Goal: Task Accomplishment & Management: Use online tool/utility

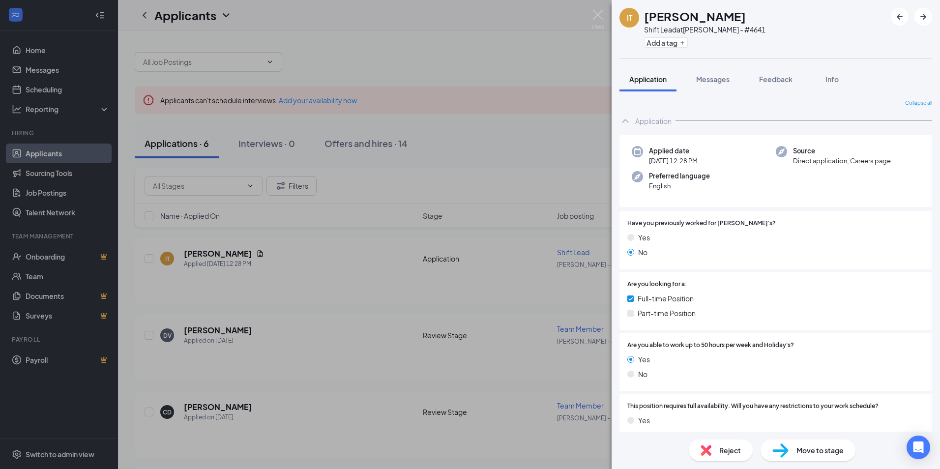
click at [175, 139] on div "IT [PERSON_NAME] Shift Lead at [PERSON_NAME] - #4641 Add a tag Application Mess…" at bounding box center [470, 234] width 940 height 469
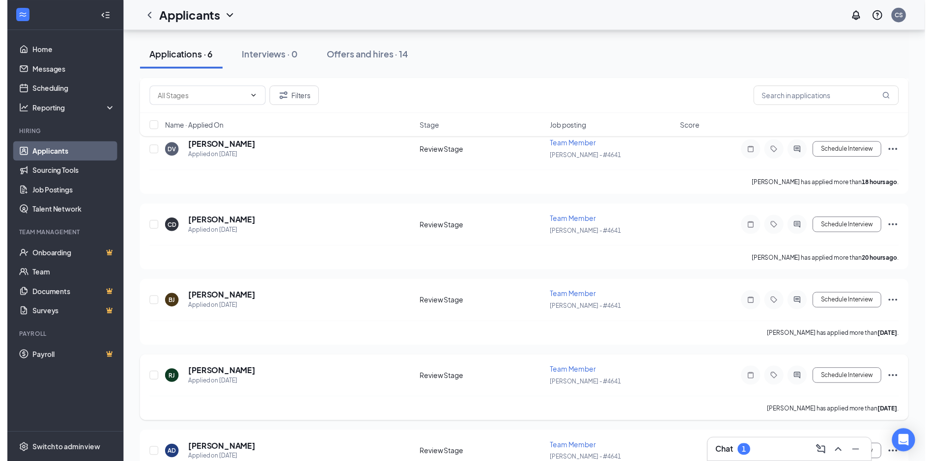
scroll to position [132, 0]
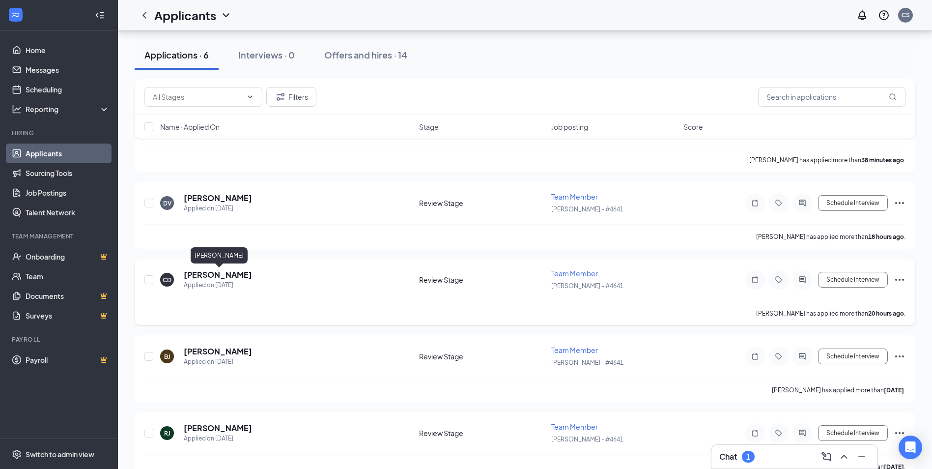
click at [252, 273] on h5 "[PERSON_NAME]" at bounding box center [218, 274] width 68 height 11
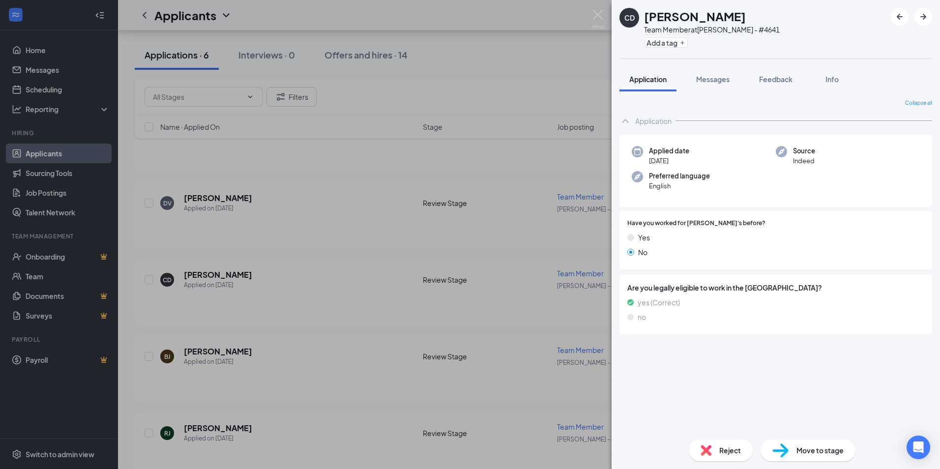
click at [213, 232] on div "CD [PERSON_NAME] Team Member at [PERSON_NAME] - #4641 Add a tag Application Mes…" at bounding box center [470, 234] width 940 height 469
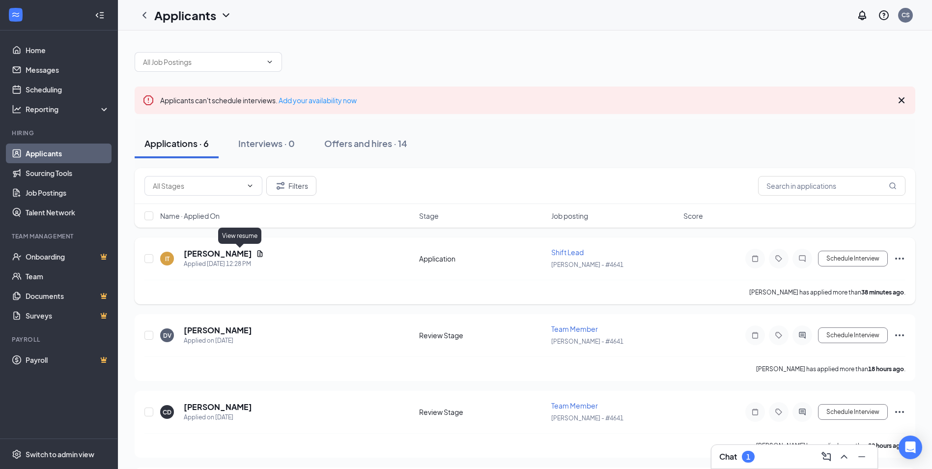
click at [258, 252] on icon "Document" at bounding box center [260, 253] width 5 height 6
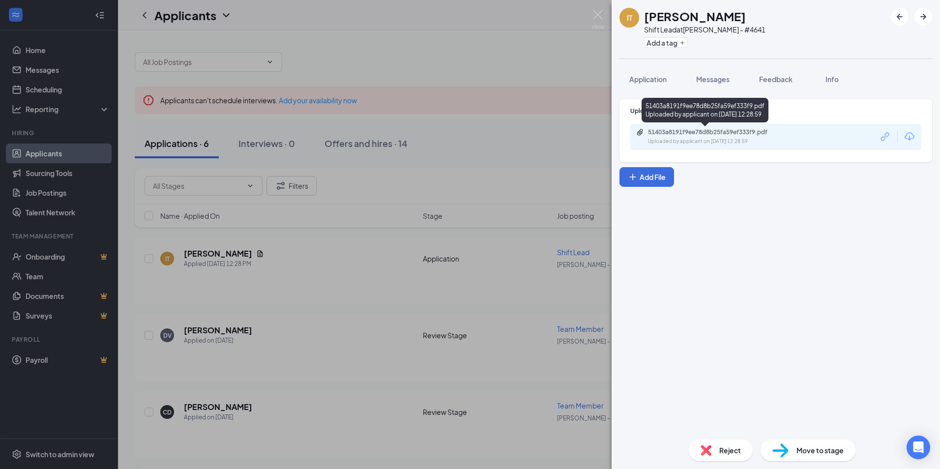
click at [699, 131] on div "51403a8191f9ee78d8b25fa59ef333f9.pdf" at bounding box center [717, 132] width 138 height 8
click at [459, 125] on div "IT [PERSON_NAME] Shift Lead at [PERSON_NAME] - #4641 Add a tag Application Mess…" at bounding box center [470, 234] width 940 height 469
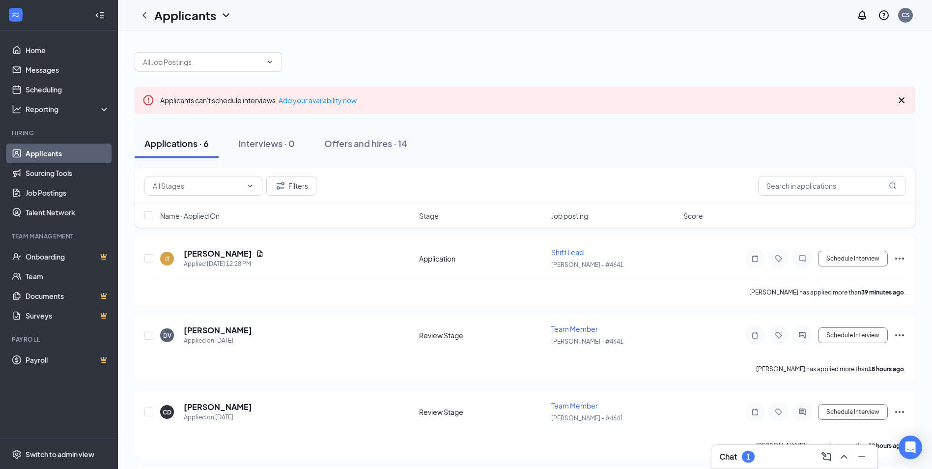
click at [727, 459] on h3 "Chat" at bounding box center [728, 456] width 18 height 11
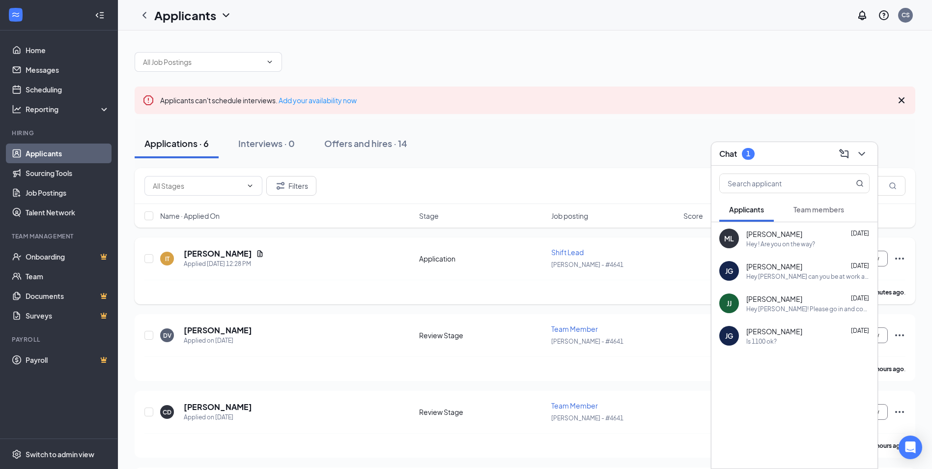
click at [348, 246] on div "IT [PERSON_NAME] Applied [DATE] 12:28 PM Application Shift Lead [PERSON_NAME] -…" at bounding box center [525, 270] width 781 height 67
